Goal: Obtain resource: Download file/media

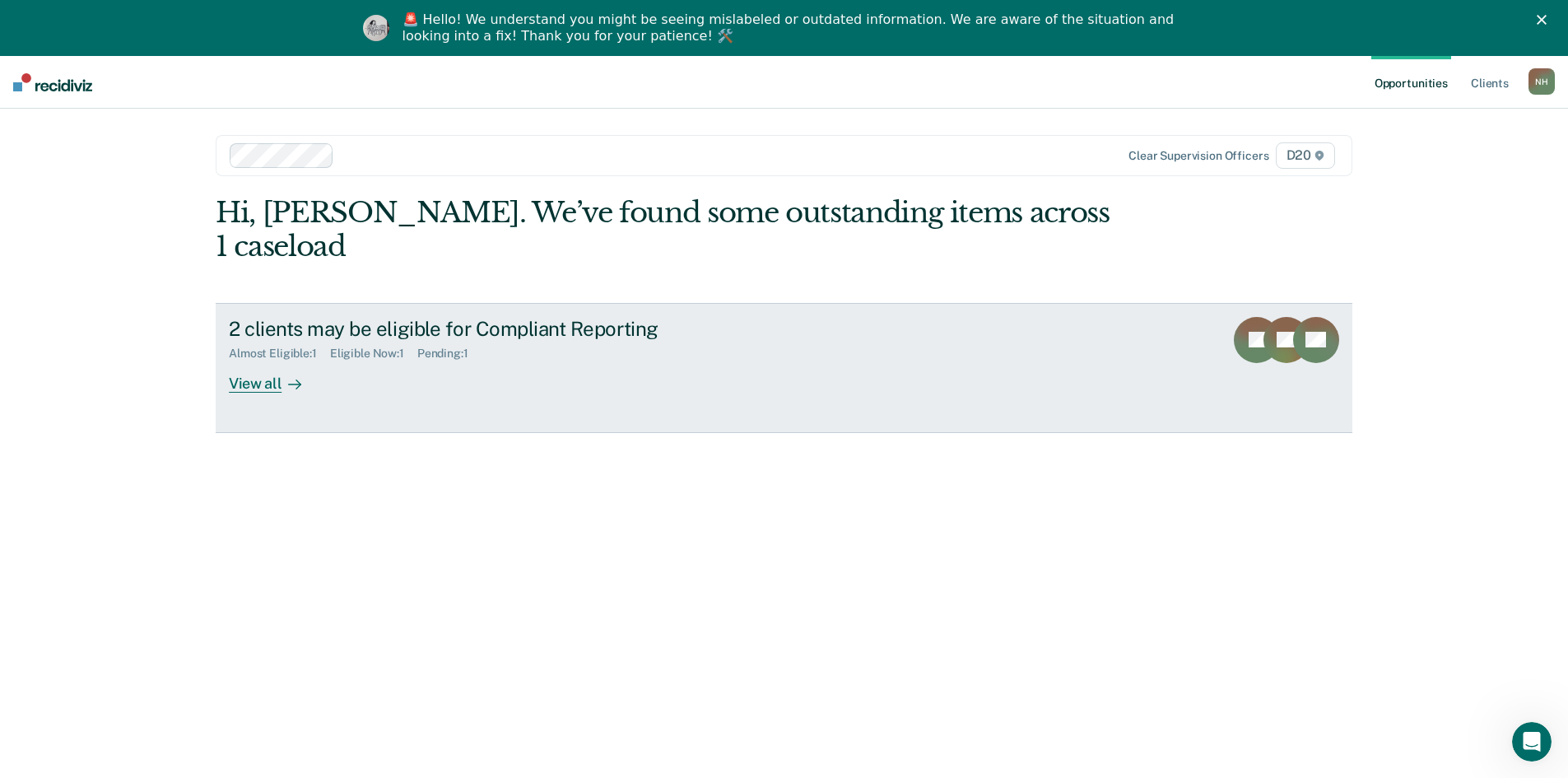
click at [264, 361] on div "View all" at bounding box center [275, 377] width 92 height 33
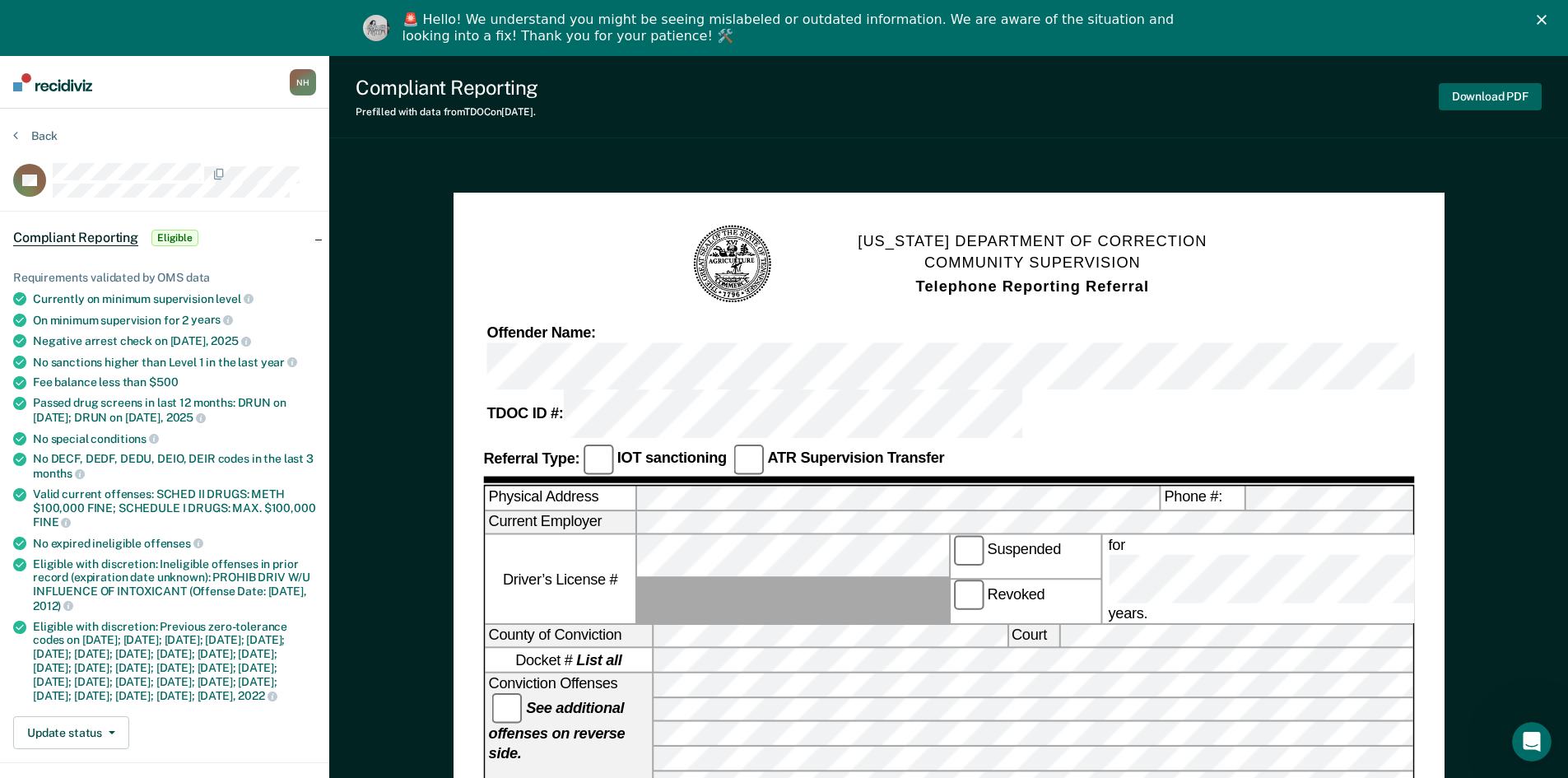
click at [1508, 98] on button "Download PDF" at bounding box center [1490, 97] width 103 height 27
